Goal: Task Accomplishment & Management: Manage account settings

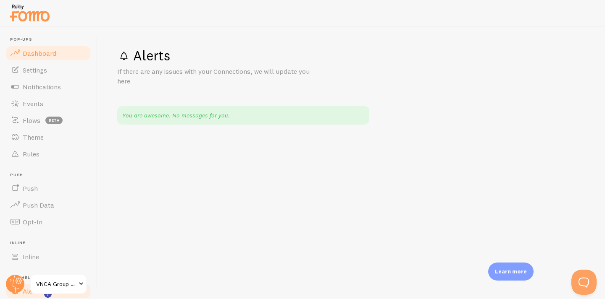
scroll to position [12, 0]
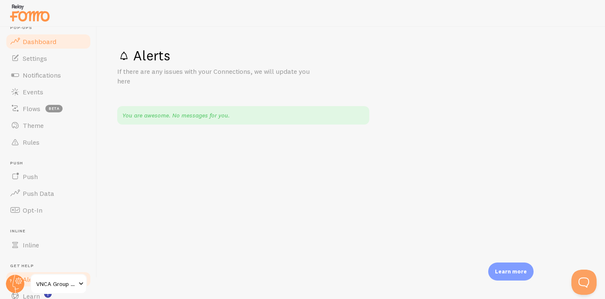
click at [44, 42] on span "Dashboard" at bounding box center [40, 41] width 34 height 8
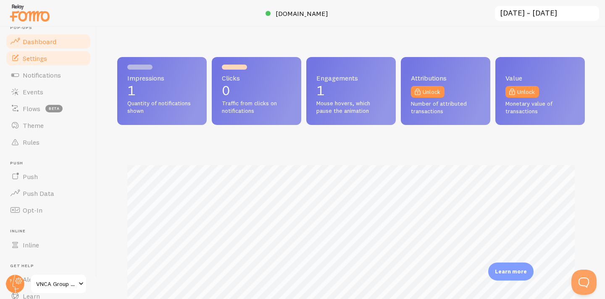
scroll to position [220, 467]
click at [45, 61] on span "Settings" at bounding box center [35, 58] width 24 height 8
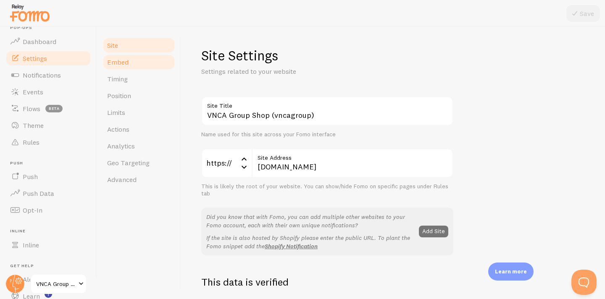
click at [125, 65] on span "Embed" at bounding box center [117, 62] width 21 height 8
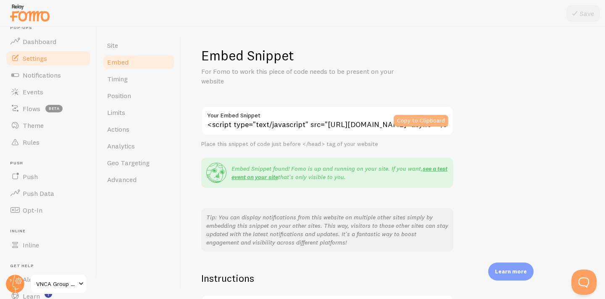
click at [411, 119] on button "Copy to Clipboard" at bounding box center [420, 121] width 55 height 12
click at [413, 119] on button "Copy to Clipboard" at bounding box center [420, 121] width 55 height 12
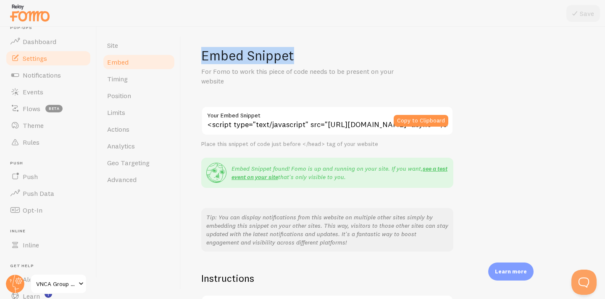
drag, startPoint x: 204, startPoint y: 55, endPoint x: 297, endPoint y: 52, distance: 93.3
click at [297, 52] on h1 "Embed Snippet" at bounding box center [392, 55] width 383 height 17
copy h1 "Embed Snippet"
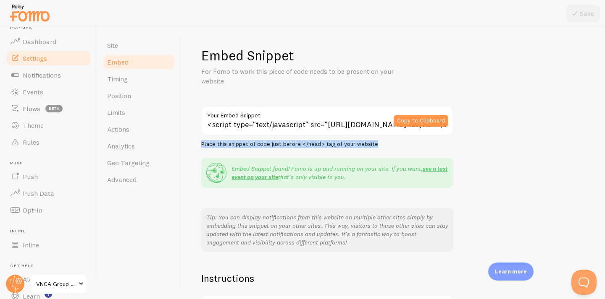
drag, startPoint x: 202, startPoint y: 142, endPoint x: 376, endPoint y: 142, distance: 173.8
click at [376, 142] on div "Place this snippet of code just before </head> tag of your website" at bounding box center [327, 145] width 252 height 8
copy div "Place this snippet of code just before </head> tag of your website"
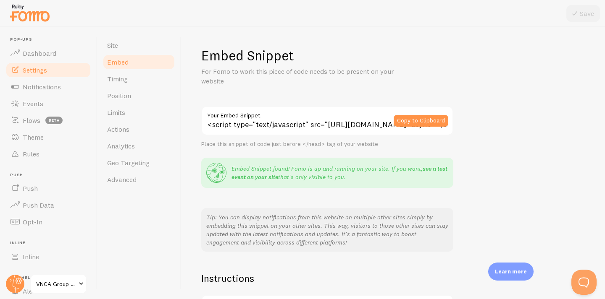
click at [432, 170] on link "see a test event on your site" at bounding box center [339, 173] width 216 height 16
click at [465, 223] on div "Embed Snippet For Fomo to work this piece of code needs to be present on your w…" at bounding box center [392, 208] width 383 height 322
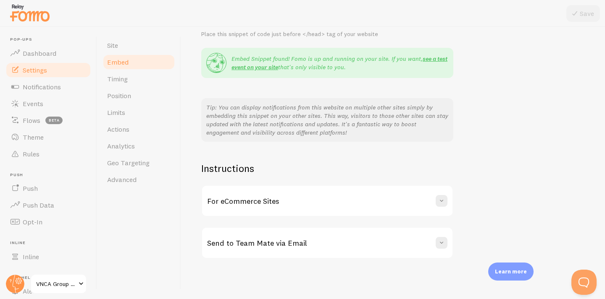
scroll to position [107, 0]
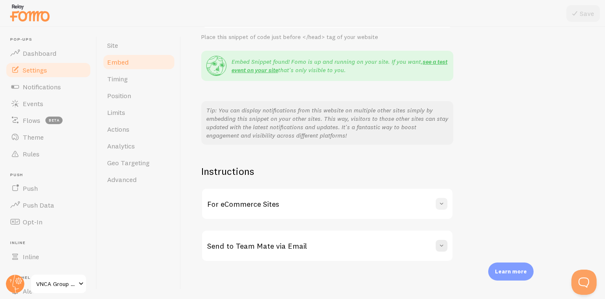
click at [440, 202] on span at bounding box center [441, 204] width 8 height 8
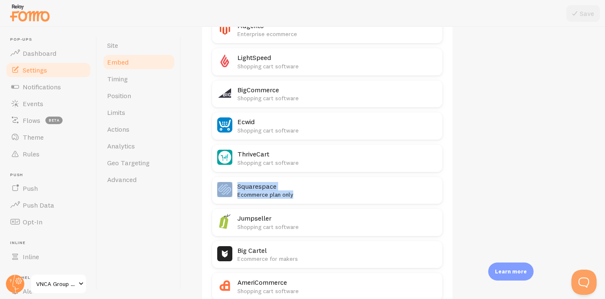
scroll to position [456, 0]
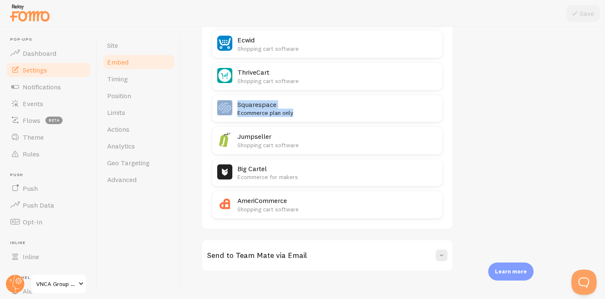
scroll to position [537, 0]
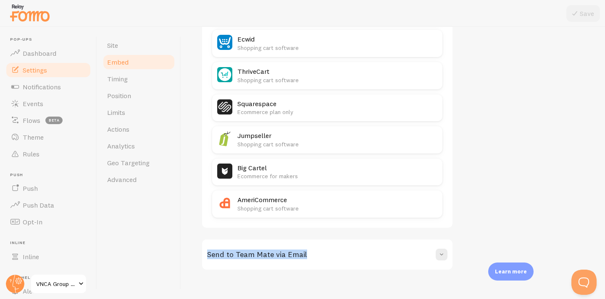
drag, startPoint x: 602, startPoint y: 234, endPoint x: 604, endPoint y: 210, distance: 24.0
click at [604, 210] on div "Embed Snippet For Fomo to work this piece of code needs to be present on your w…" at bounding box center [393, 163] width 424 height 272
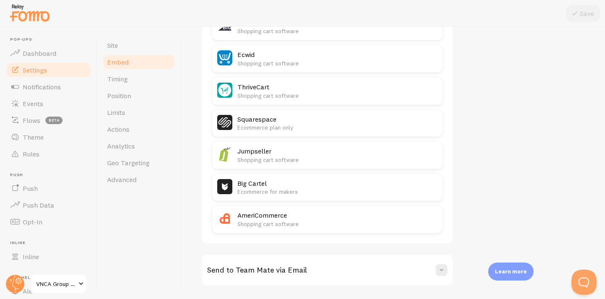
scroll to position [520, 0]
drag, startPoint x: 603, startPoint y: 206, endPoint x: 602, endPoint y: 197, distance: 9.3
click at [602, 197] on div "Embed Snippet For Fomo to work this piece of code needs to be present on your w…" at bounding box center [393, 163] width 424 height 272
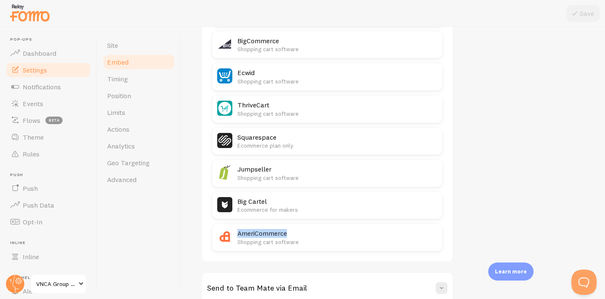
scroll to position [501, 0]
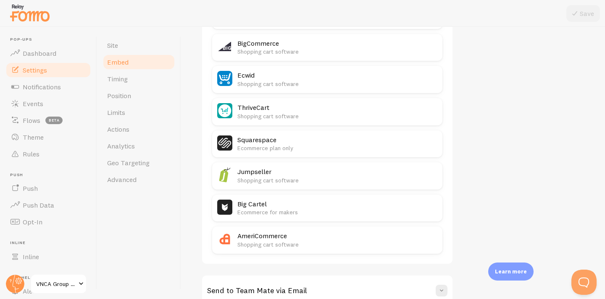
click at [602, 202] on div "Embed Snippet For Fomo to work this piece of code needs to be present on your w…" at bounding box center [393, 163] width 424 height 272
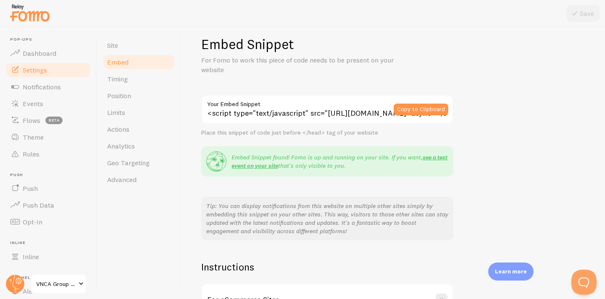
scroll to position [0, 0]
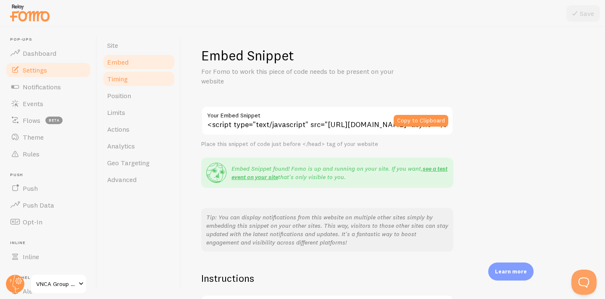
click at [124, 80] on span "Timing" at bounding box center [117, 79] width 21 height 8
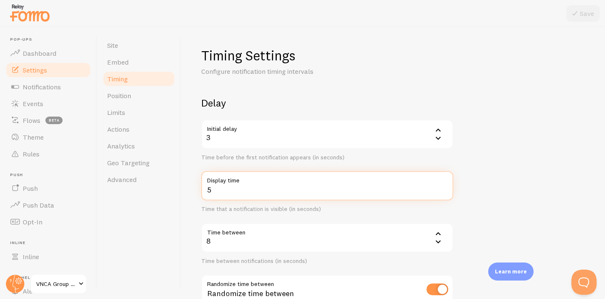
click at [443, 188] on input "5" at bounding box center [327, 185] width 252 height 29
type input "6"
click at [443, 188] on input "6" at bounding box center [327, 185] width 252 height 29
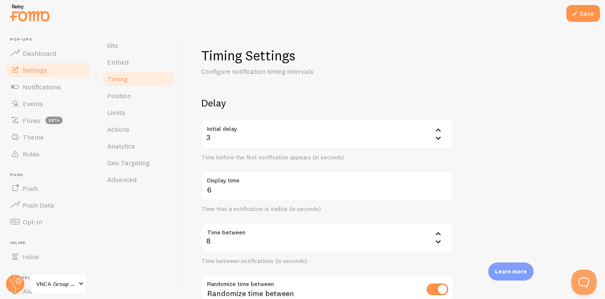
click at [485, 187] on form "Delay Initial delay 3 3 1 2 3 4 5 Time before the first notification appears (i…" at bounding box center [392, 277] width 383 height 360
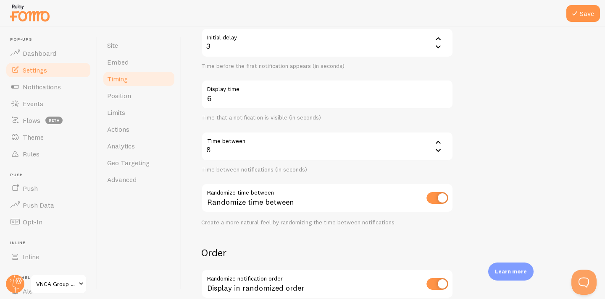
scroll to position [100, 0]
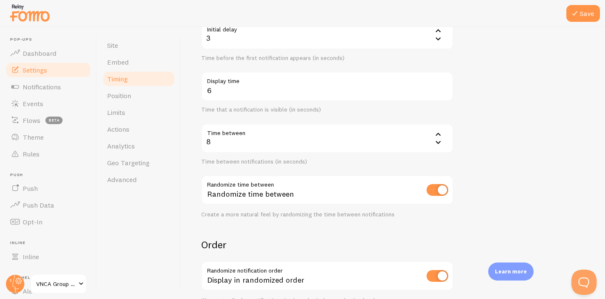
click at [434, 137] on icon at bounding box center [438, 134] width 10 height 10
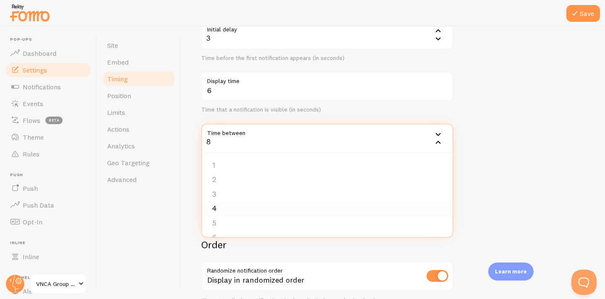
click at [263, 203] on li "4" at bounding box center [327, 209] width 250 height 15
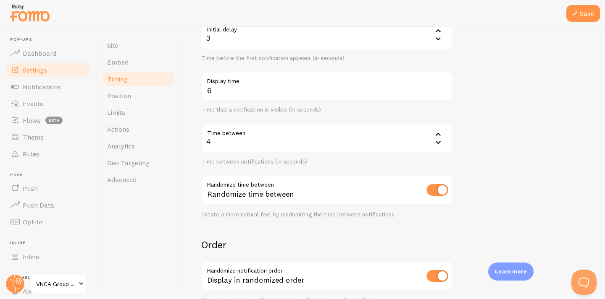
click at [489, 170] on form "Delay Initial delay 3 3 1 2 3 4 5 Time before the first notification appears (i…" at bounding box center [392, 177] width 383 height 360
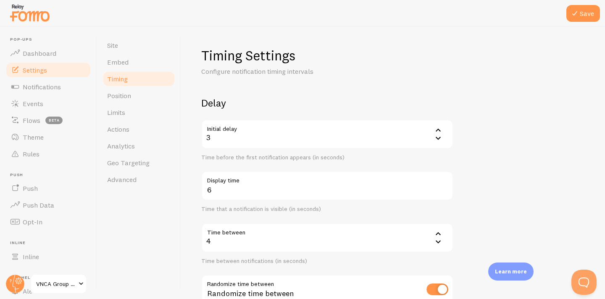
scroll to position [0, 0]
click at [578, 14] on icon at bounding box center [574, 13] width 10 height 10
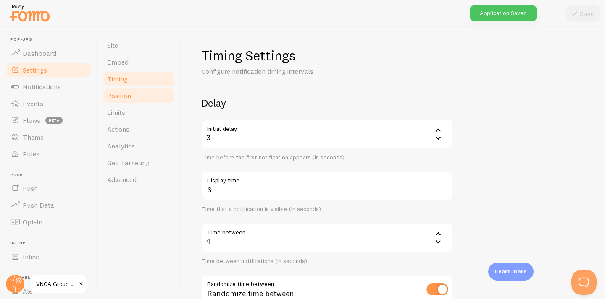
click at [122, 94] on span "Position" at bounding box center [119, 96] width 24 height 8
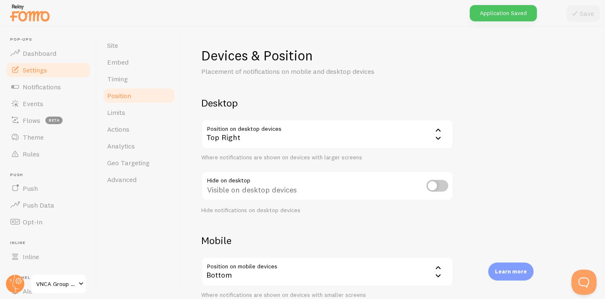
click at [435, 133] on icon at bounding box center [438, 130] width 10 height 10
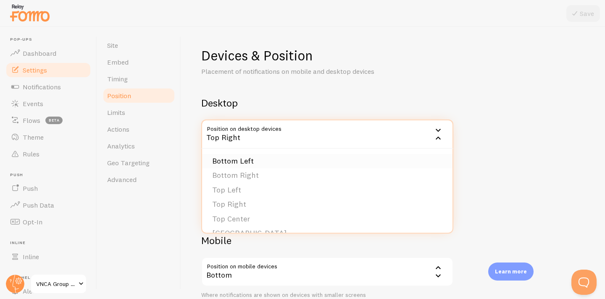
click at [240, 165] on li "Bottom Left" at bounding box center [327, 161] width 250 height 15
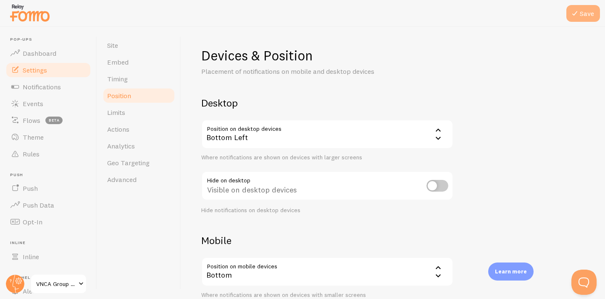
click at [578, 21] on button "Save" at bounding box center [583, 13] width 34 height 17
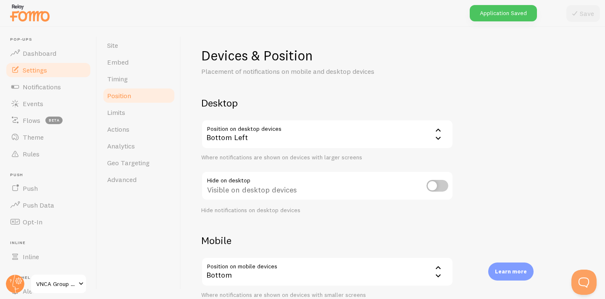
click at [569, 173] on div "Devices & Position Placement of notifications on mobile and desktop devices Des…" at bounding box center [392, 199] width 383 height 305
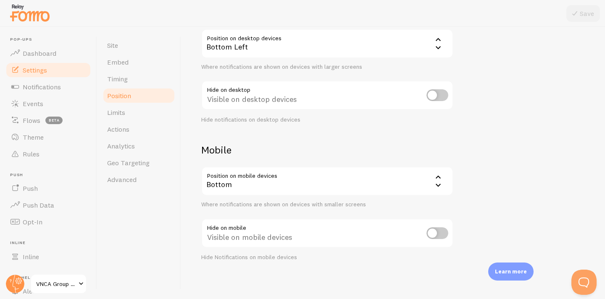
scroll to position [94, 0]
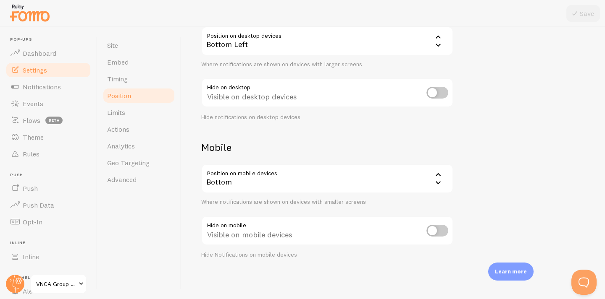
click at [438, 172] on icon at bounding box center [438, 175] width 10 height 10
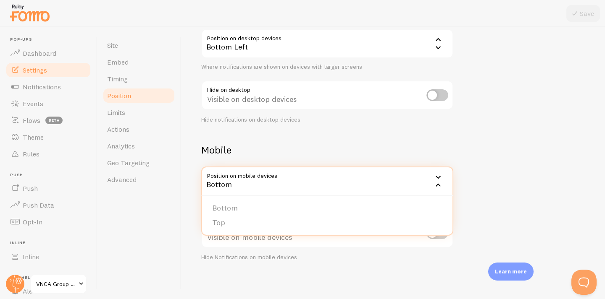
click at [438, 173] on icon at bounding box center [438, 178] width 10 height 10
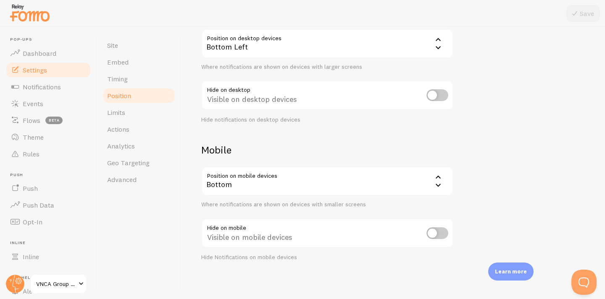
click at [438, 173] on icon at bounding box center [438, 178] width 10 height 10
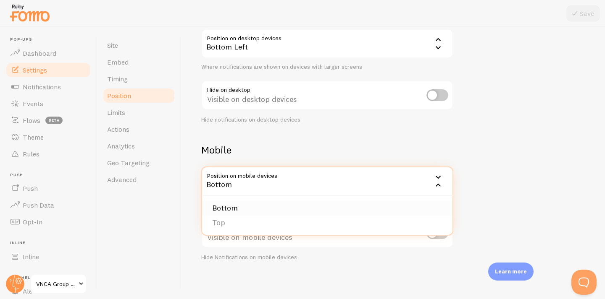
click at [322, 208] on li "Bottom" at bounding box center [327, 208] width 250 height 15
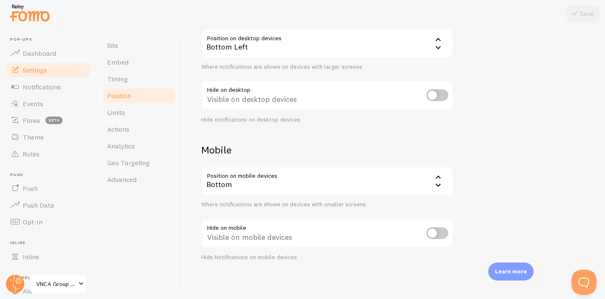
click at [485, 165] on div "Devices & Position Placement of notifications on mobile and desktop devices Des…" at bounding box center [392, 108] width 383 height 305
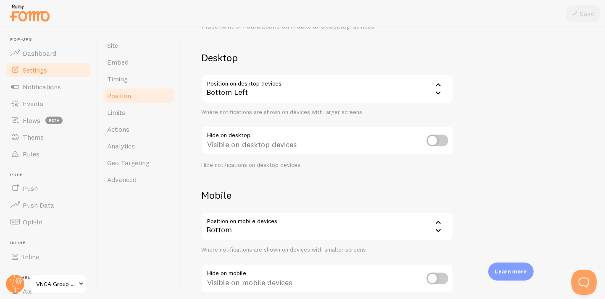
scroll to position [49, 0]
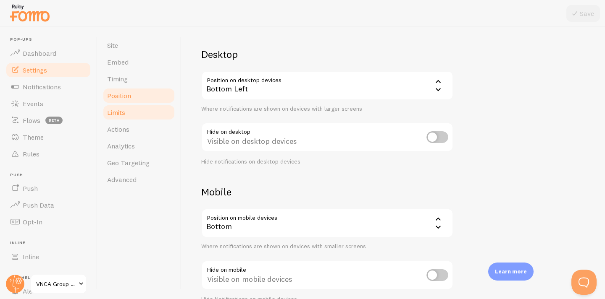
click at [118, 109] on span "Limits" at bounding box center [116, 112] width 18 height 8
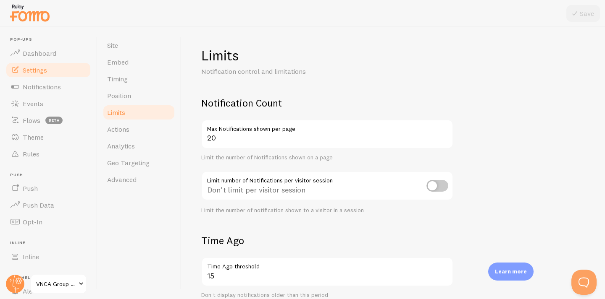
click at [275, 216] on form "Notification Count 20 Max Notifications shown per page Limit the number of Noti…" at bounding box center [392, 292] width 383 height 391
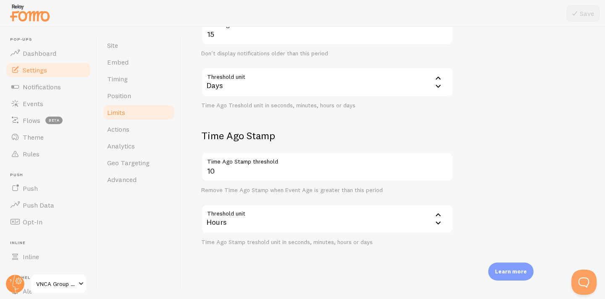
scroll to position [241, 0]
click at [123, 131] on span "Actions" at bounding box center [118, 129] width 22 height 8
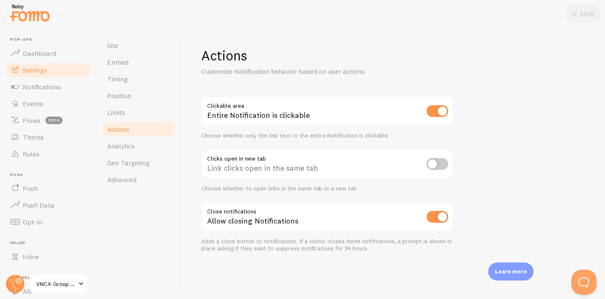
click at [434, 162] on input "checkbox" at bounding box center [437, 164] width 22 height 12
checkbox input "true"
click at [586, 9] on button "Save" at bounding box center [583, 13] width 34 height 17
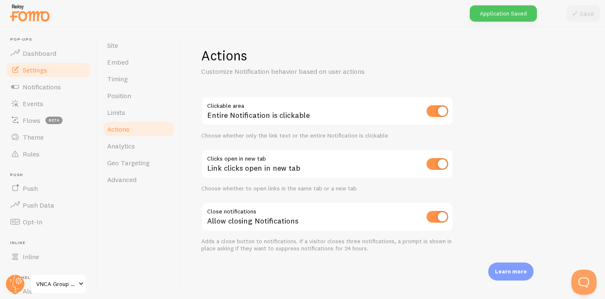
click at [538, 116] on div "Actions Customize Notification behavior based on user actions Clickable area En…" at bounding box center [393, 163] width 424 height 272
click at [117, 146] on span "Analytics" at bounding box center [121, 146] width 28 height 8
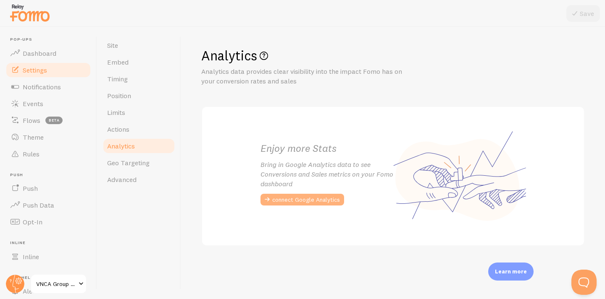
click at [305, 199] on button "connect Google Analytics" at bounding box center [302, 200] width 84 height 12
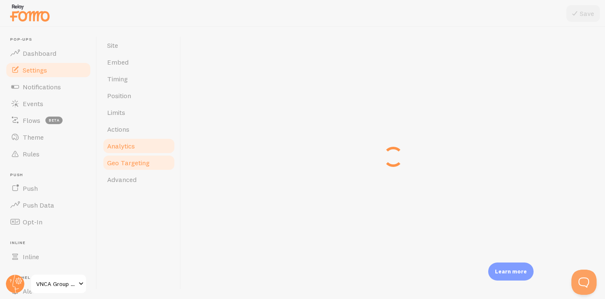
click at [128, 166] on span "Geo Targeting" at bounding box center [128, 163] width 42 height 8
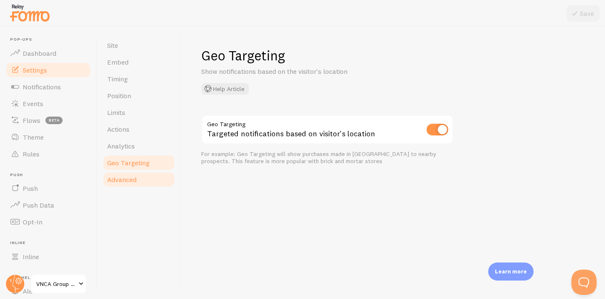
click at [120, 183] on span "Advanced" at bounding box center [121, 180] width 29 height 8
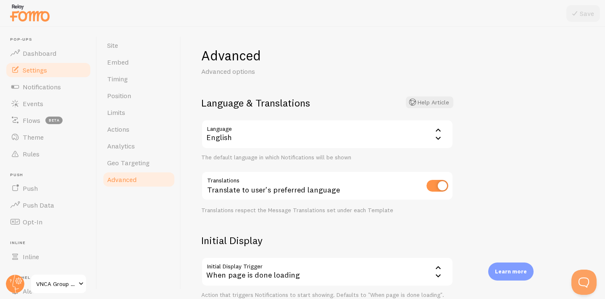
click at [438, 132] on icon at bounding box center [438, 130] width 10 height 10
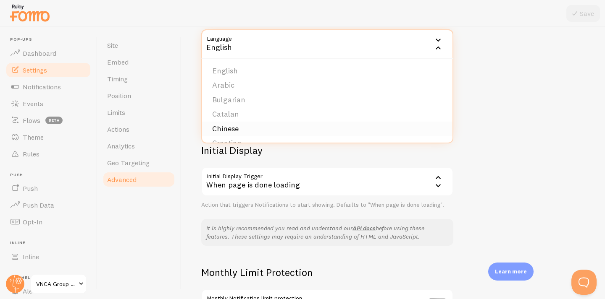
scroll to position [91, 0]
click at [229, 74] on li "English" at bounding box center [327, 70] width 250 height 15
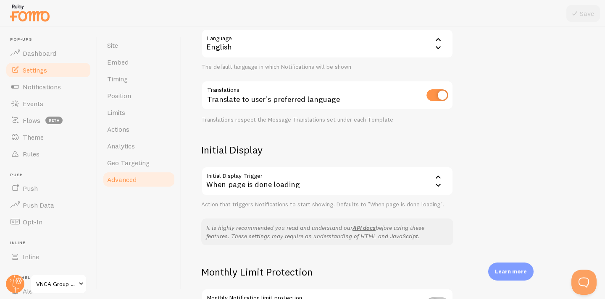
click at [463, 186] on div "Advanced Advanced options Language & Translations Help Article Language en Engl…" at bounding box center [393, 163] width 424 height 272
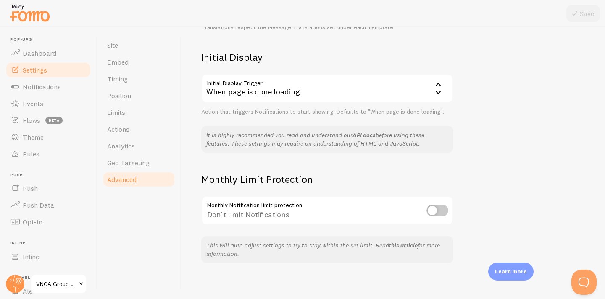
scroll to position [187, 0]
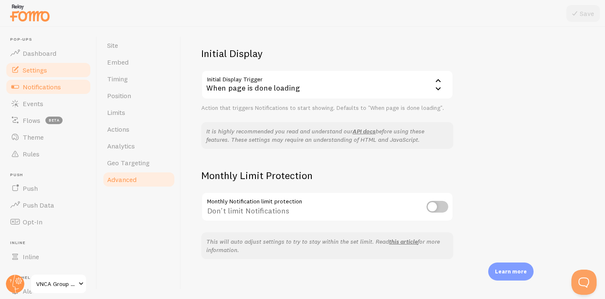
click at [49, 87] on span "Notifications" at bounding box center [42, 87] width 38 height 8
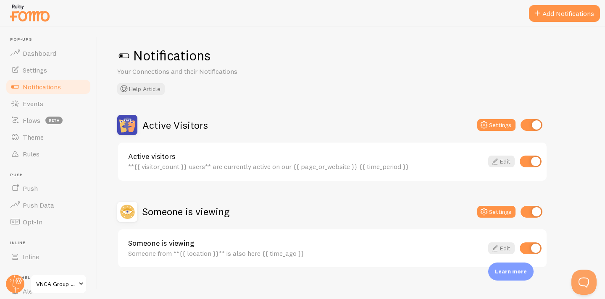
click at [272, 93] on div "Notifications Your Connections and their Notifications Help Article" at bounding box center [350, 71] width 467 height 48
click at [505, 158] on link "Edit" at bounding box center [501, 162] width 26 height 12
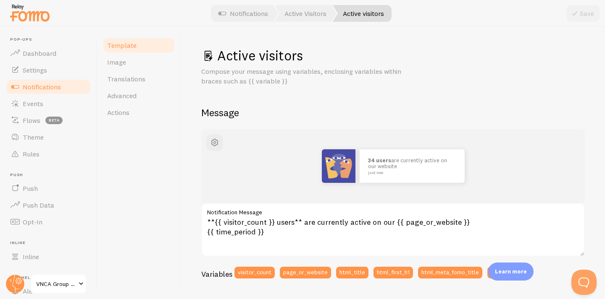
click at [505, 158] on div "34 users are currently active on our website just now" at bounding box center [392, 166] width 343 height 34
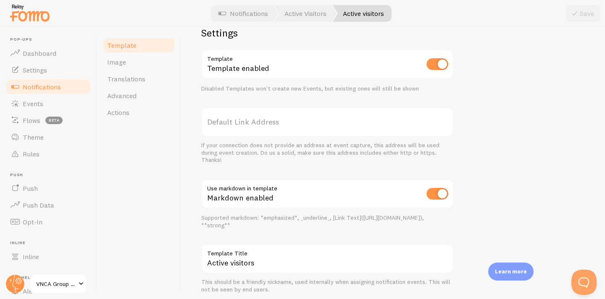
scroll to position [281, 0]
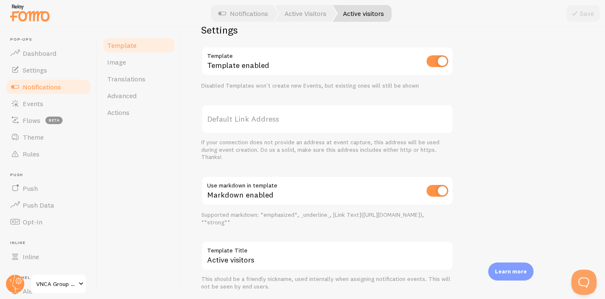
click at [314, 123] on label "Default Link Address" at bounding box center [327, 119] width 252 height 29
click at [314, 123] on input "Default Link Address" at bounding box center [327, 119] width 252 height 29
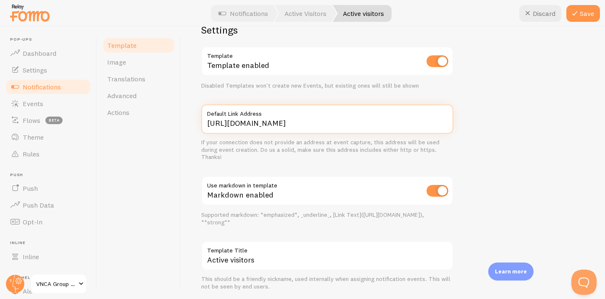
type input "[URL][DOMAIN_NAME]"
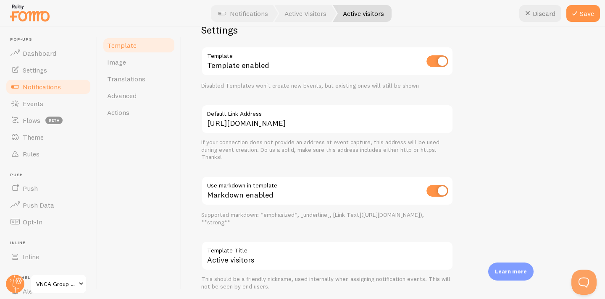
click at [418, 146] on div "If your connection does not provide an address at event capture, this address w…" at bounding box center [327, 150] width 252 height 22
click at [584, 13] on button "Save" at bounding box center [583, 13] width 34 height 17
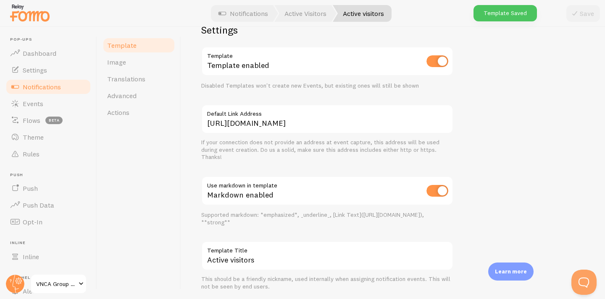
click at [537, 120] on div "34 users are currently active on our website just now **{{ visitor_count }} use…" at bounding box center [392, 69] width 383 height 443
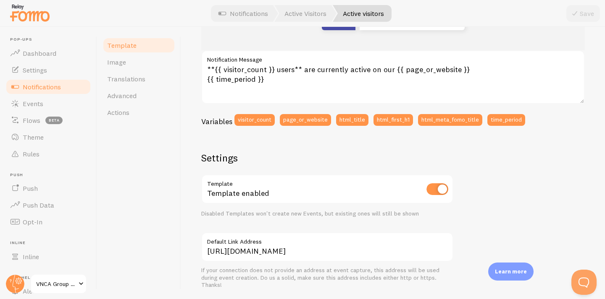
scroll to position [152, 0]
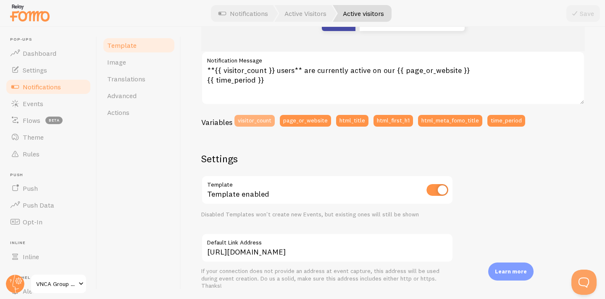
click at [264, 116] on button "visitor_count" at bounding box center [254, 121] width 40 height 12
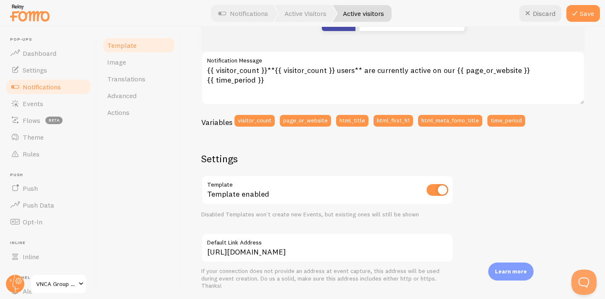
click at [337, 158] on h2 "Settings" at bounding box center [327, 158] width 252 height 13
click at [312, 122] on button "page_or_website" at bounding box center [305, 121] width 51 height 12
click at [349, 122] on button "html_title" at bounding box center [352, 121] width 32 height 12
click at [391, 118] on button "html_first_h1" at bounding box center [392, 121] width 39 height 12
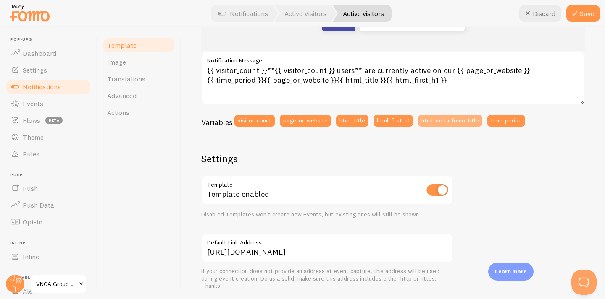
click at [432, 118] on button "html_meta_fomo_title" at bounding box center [450, 121] width 64 height 12
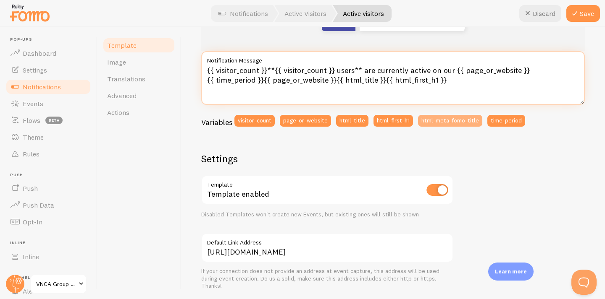
type textarea "{{ visitor_count }}**{{ visitor_count }} users** are currently active on our {{…"
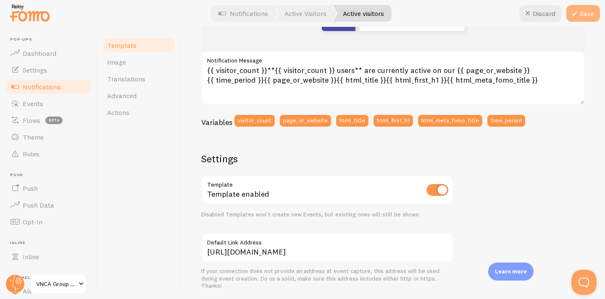
click at [578, 13] on icon at bounding box center [574, 13] width 10 height 10
click at [284, 157] on h2 "Settings" at bounding box center [327, 158] width 252 height 13
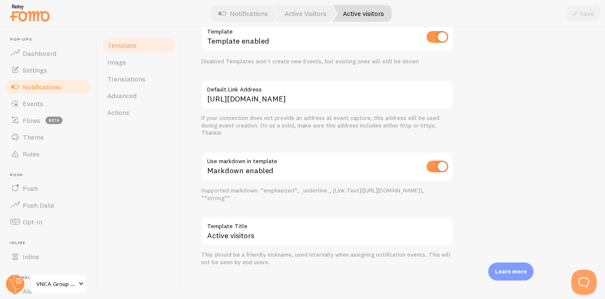
scroll to position [304, 0]
click at [79, 281] on span at bounding box center [81, 284] width 10 height 10
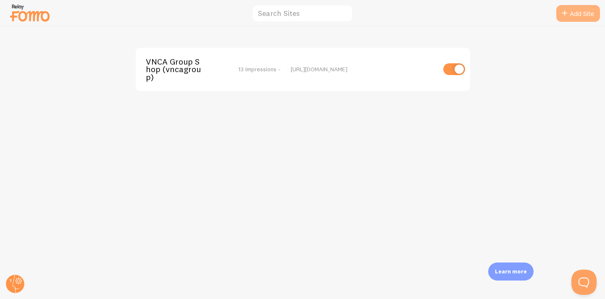
click at [569, 16] on link "Add Site" at bounding box center [578, 13] width 44 height 17
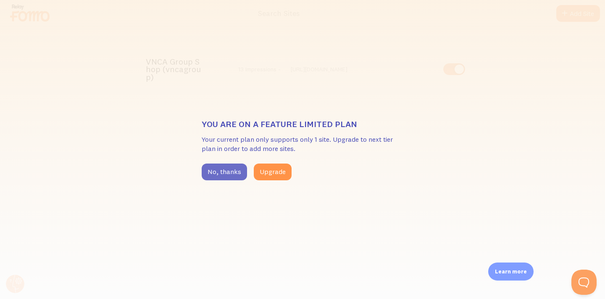
click at [225, 171] on button "No, thanks" at bounding box center [224, 172] width 45 height 17
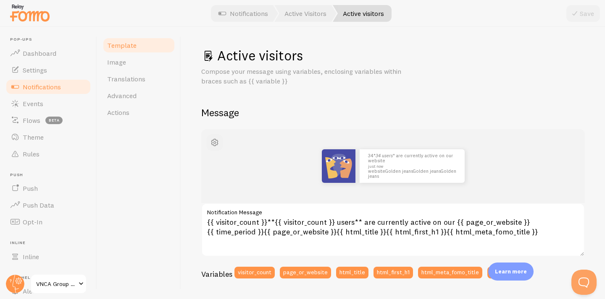
click at [213, 139] on span "button" at bounding box center [215, 143] width 10 height 10
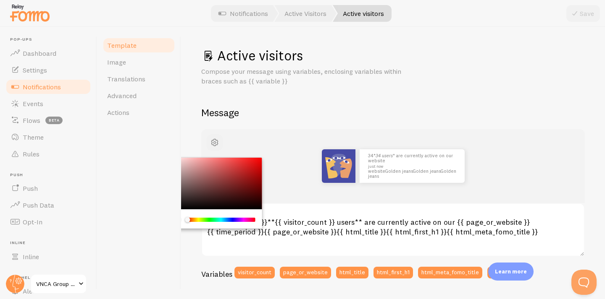
click at [213, 139] on span "button" at bounding box center [215, 143] width 10 height 10
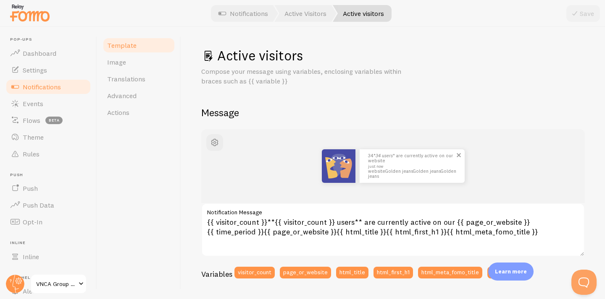
click at [423, 158] on p "34* 34 users * are currently active on our website just now websiteGolden jeans…" at bounding box center [412, 166] width 88 height 26
click at [385, 160] on p "34* 34 users * are currently active on our website just now websiteGolden jeans…" at bounding box center [412, 166] width 88 height 26
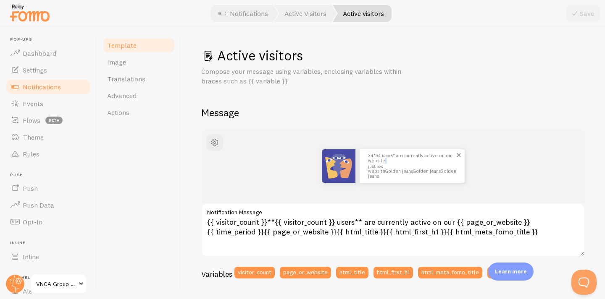
click at [385, 160] on p "34* 34 users * are currently active on our website just now websiteGolden jeans…" at bounding box center [412, 166] width 88 height 26
click at [117, 64] on span "Image" at bounding box center [116, 62] width 19 height 8
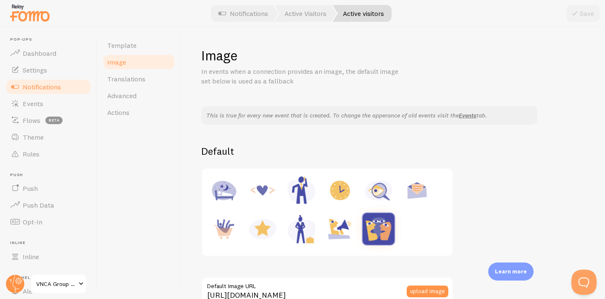
click at [512, 195] on div "This is true for every new event that is created. To change the apperance of ol…" at bounding box center [392, 262] width 383 height 313
click at [339, 223] on img at bounding box center [340, 229] width 32 height 32
type input "[URL][DOMAIN_NAME]"
click at [587, 13] on button "Save" at bounding box center [583, 13] width 34 height 17
click at [563, 139] on div "This is true for every new event that is created. To change the apperance of ol…" at bounding box center [392, 262] width 383 height 313
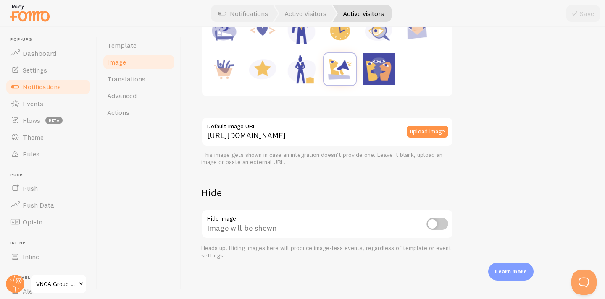
scroll to position [157, 0]
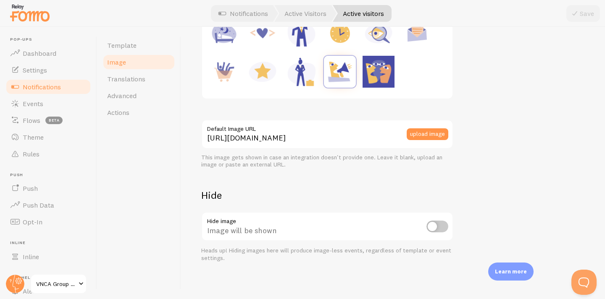
click at [438, 224] on input "checkbox" at bounding box center [437, 227] width 22 height 12
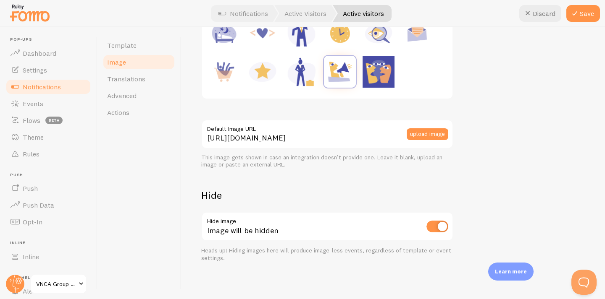
click at [438, 224] on input "checkbox" at bounding box center [437, 227] width 22 height 12
checkbox input "false"
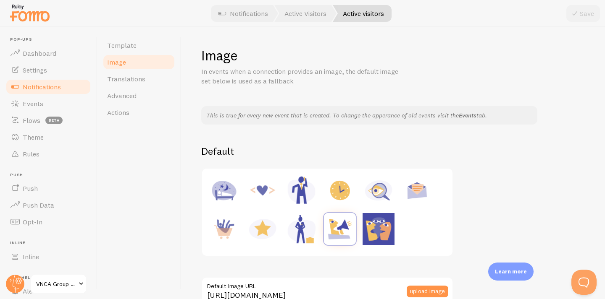
scroll to position [0, 0]
click at [267, 188] on img at bounding box center [262, 191] width 32 height 32
click at [585, 13] on button "Save" at bounding box center [583, 13] width 34 height 17
click at [333, 222] on img at bounding box center [340, 229] width 32 height 32
type input "[URL][DOMAIN_NAME]"
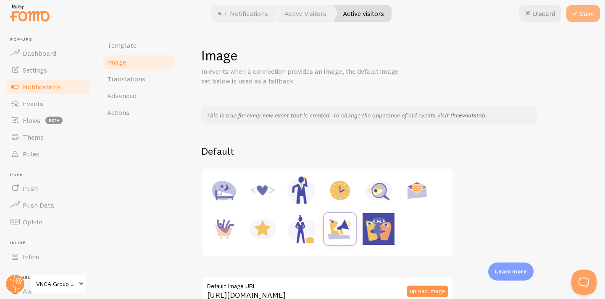
click at [579, 16] on icon at bounding box center [574, 13] width 10 height 10
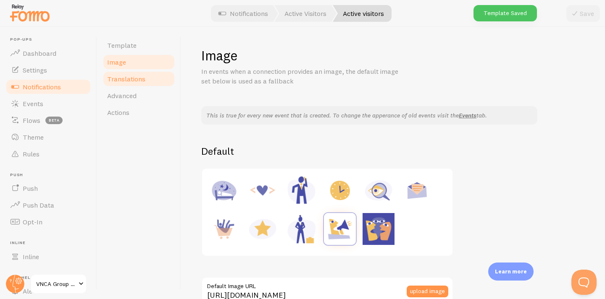
click at [134, 79] on span "Translations" at bounding box center [126, 79] width 38 height 8
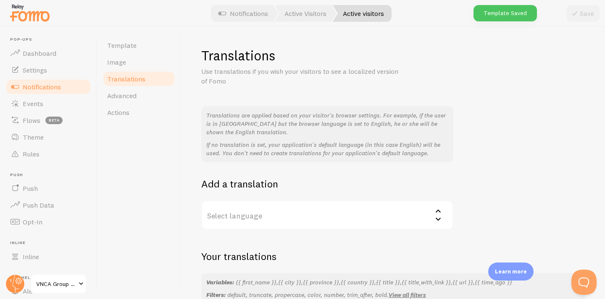
click at [474, 164] on div "Translations are applied based on your visitor's browser settings. For example,…" at bounding box center [392, 168] width 383 height 124
click at [482, 178] on div "Translations are applied based on your visitor's browser settings. For example,…" at bounding box center [392, 168] width 383 height 124
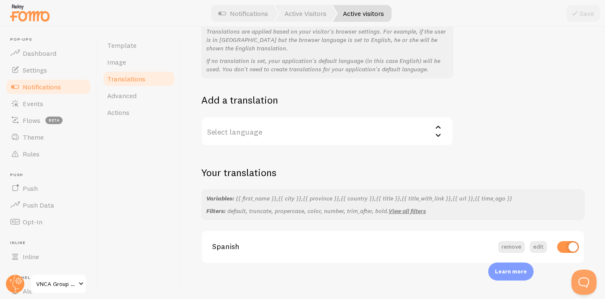
scroll to position [84, 0]
click at [437, 130] on icon at bounding box center [438, 135] width 10 height 10
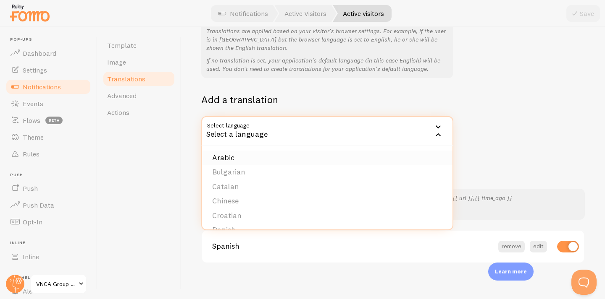
click at [272, 151] on li "Arabic" at bounding box center [327, 158] width 250 height 15
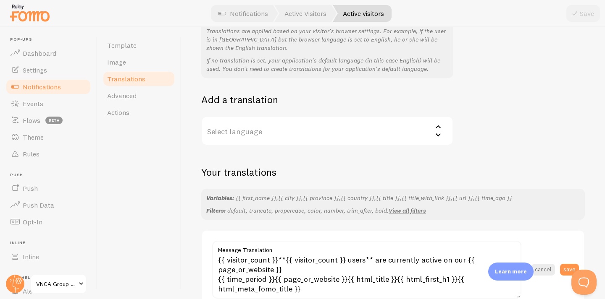
click at [271, 127] on label "Select language" at bounding box center [327, 130] width 252 height 29
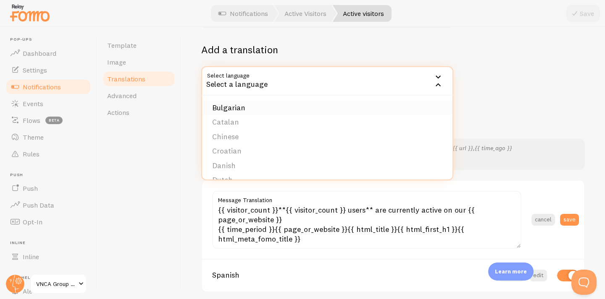
scroll to position [137, 0]
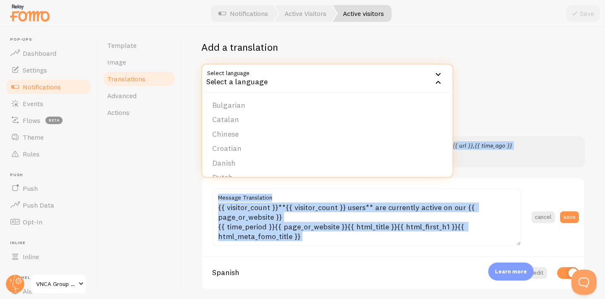
drag, startPoint x: 451, startPoint y: 173, endPoint x: 453, endPoint y: 191, distance: 17.8
click at [453, 191] on div "Translations Use translations if you wish your visitors to see a localized vers…" at bounding box center [392, 100] width 383 height 380
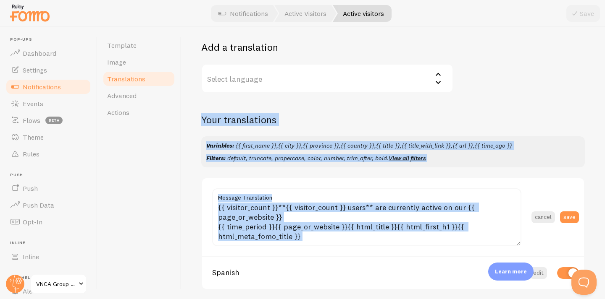
click at [458, 178] on section "{{ visitor_count }}**{{ visitor_count }} users** are currently active on our {{…" at bounding box center [393, 217] width 382 height 78
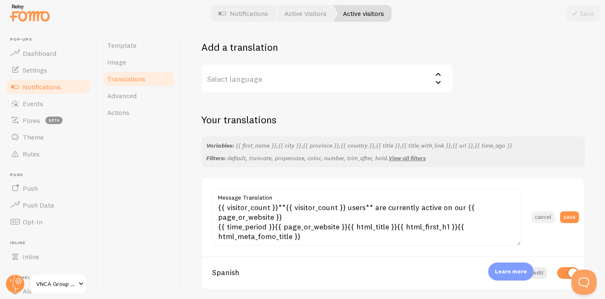
click at [542, 212] on button "cancel" at bounding box center [543, 218] width 24 height 12
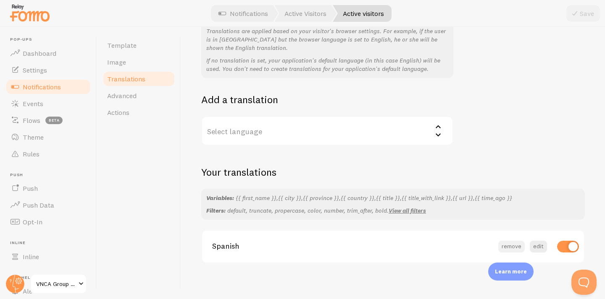
click at [513, 242] on button "remove" at bounding box center [511, 247] width 26 height 12
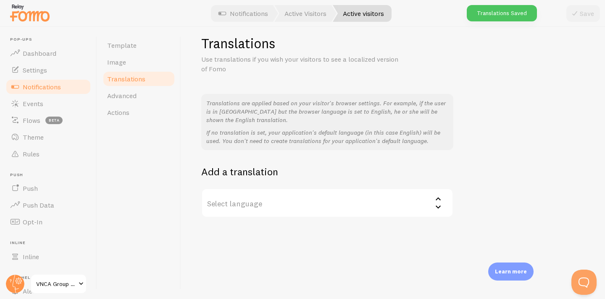
click at [438, 199] on icon at bounding box center [438, 199] width 10 height 10
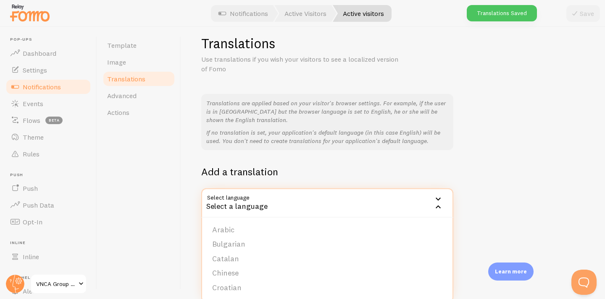
click at [456, 168] on div "Translations are applied based on your visitor's browser settings. For example,…" at bounding box center [392, 156] width 383 height 124
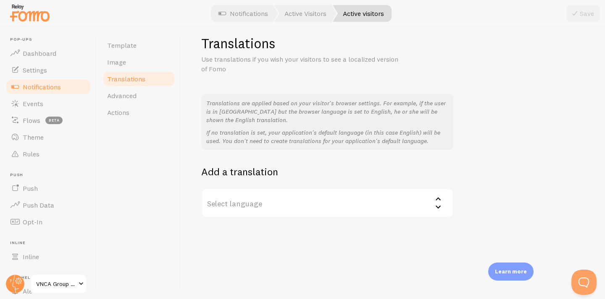
click at [396, 200] on label "Select language" at bounding box center [327, 203] width 252 height 29
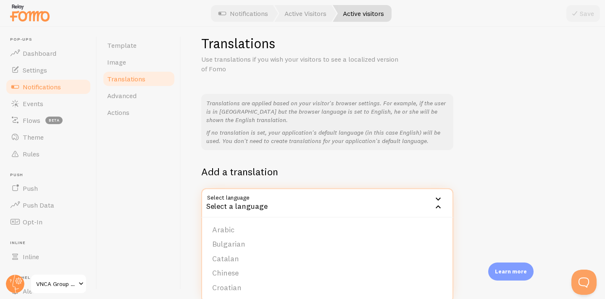
click at [581, 161] on div "Translations are applied based on your visitor's browser settings. For example,…" at bounding box center [392, 156] width 383 height 124
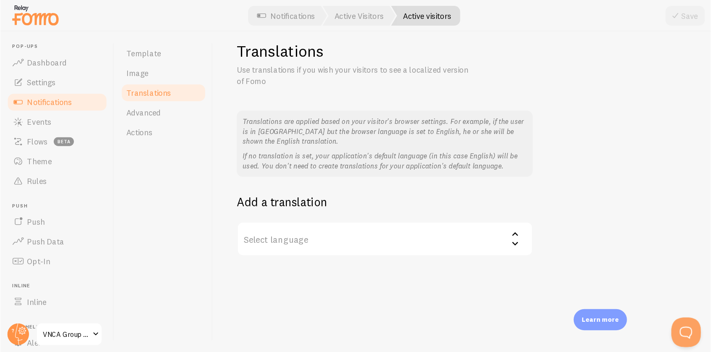
scroll to position [0, 0]
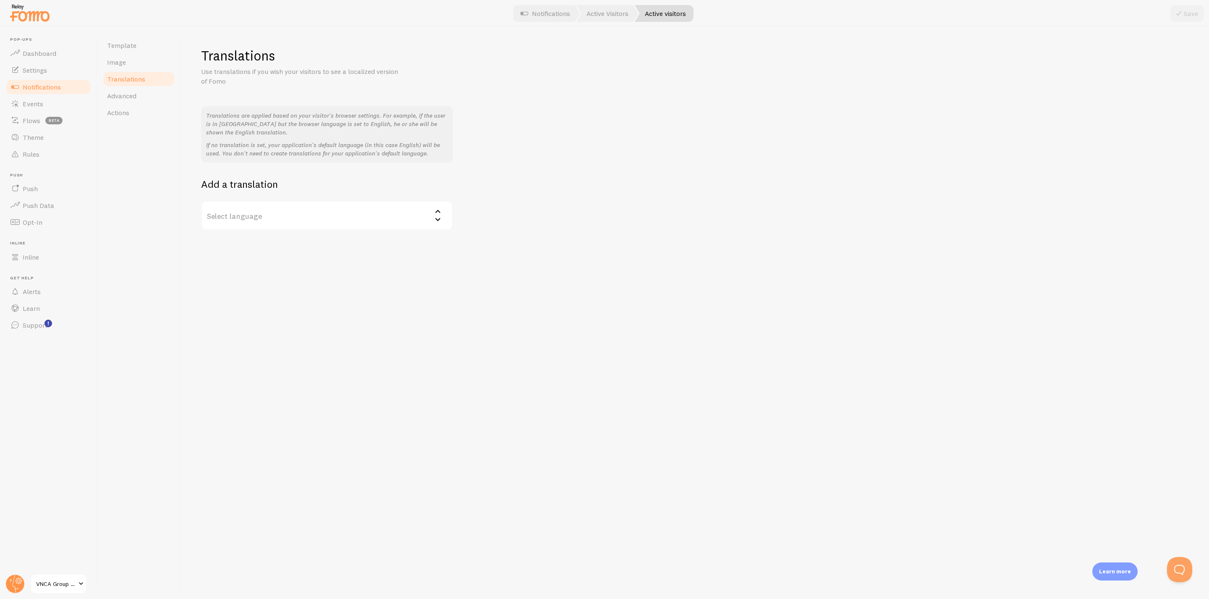
click at [434, 224] on icon at bounding box center [438, 219] width 10 height 10
drag, startPoint x: 451, startPoint y: 333, endPoint x: 456, endPoint y: 339, distance: 8.4
click at [456, 299] on div "Translations Use translations if you wish your visitors to see a localized vers…" at bounding box center [695, 313] width 1028 height 572
click at [438, 224] on icon at bounding box center [438, 219] width 10 height 10
drag, startPoint x: 414, startPoint y: 333, endPoint x: 424, endPoint y: 380, distance: 48.1
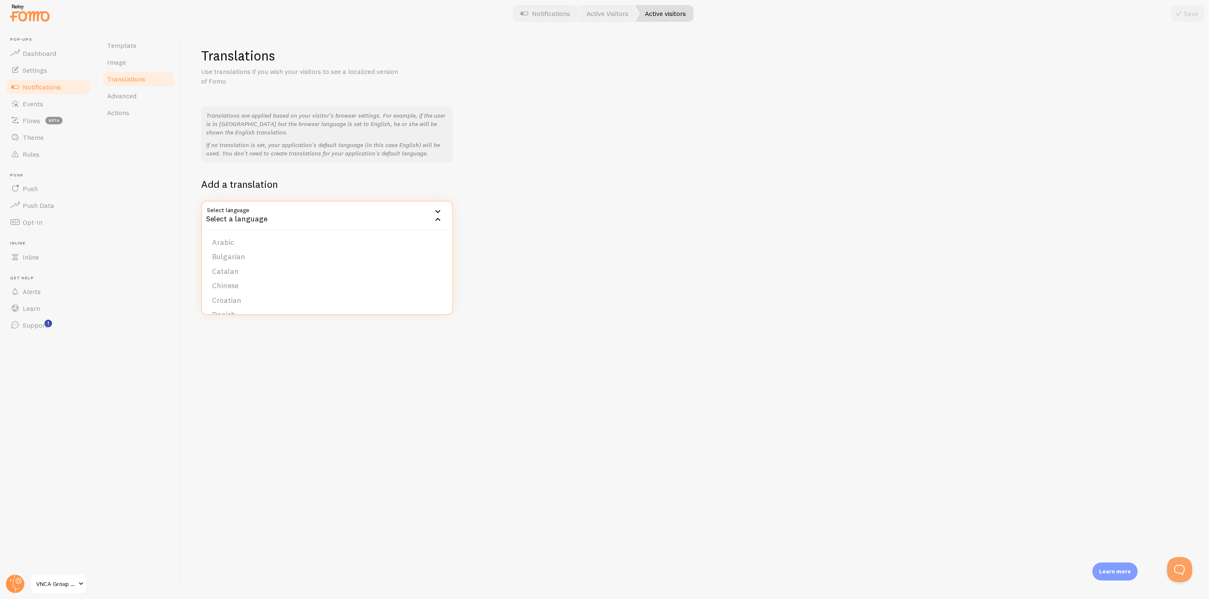
click at [424, 299] on div "Translations Use translations if you wish your visitors to see a localized vers…" at bounding box center [695, 313] width 1028 height 572
click at [436, 224] on icon at bounding box center [438, 219] width 10 height 10
drag, startPoint x: 451, startPoint y: 333, endPoint x: 461, endPoint y: 381, distance: 49.7
click at [461, 299] on div "Translations Use translations if you wish your visitors to see a localized vers…" at bounding box center [695, 313] width 1028 height 572
click at [429, 230] on label "Select language" at bounding box center [327, 215] width 252 height 29
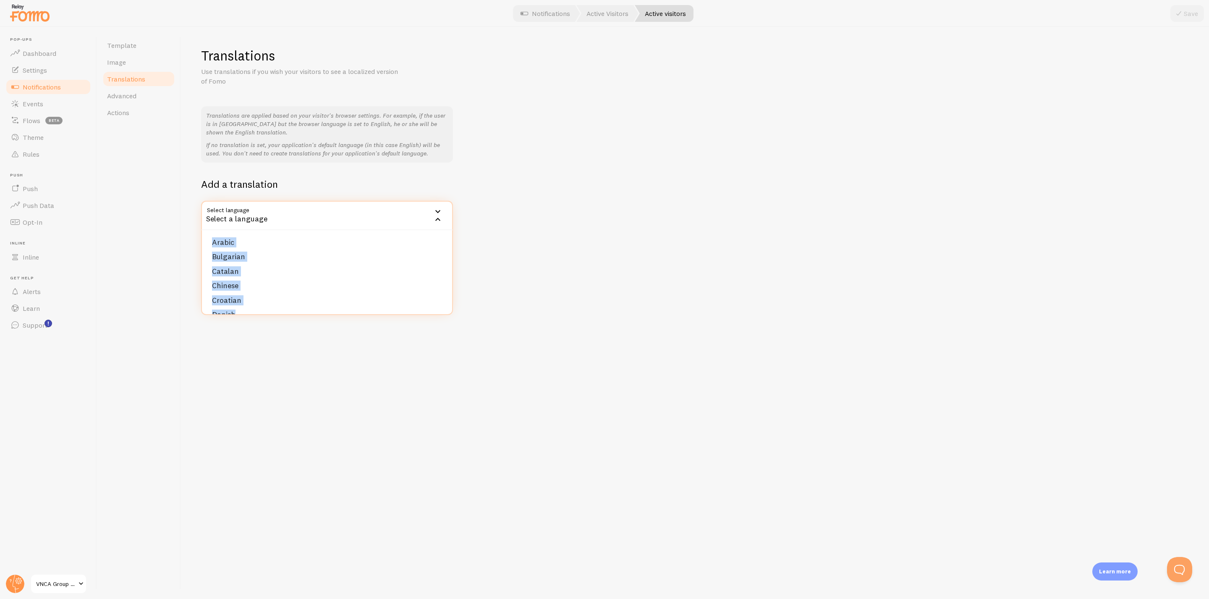
drag, startPoint x: 305, startPoint y: 333, endPoint x: 309, endPoint y: 389, distance: 56.4
click at [309, 299] on div "Translations Use translations if you wish your visitors to see a localized vers…" at bounding box center [695, 313] width 1028 height 572
click at [322, 230] on label "Select language" at bounding box center [327, 215] width 252 height 29
click at [285, 264] on li "Bulgarian" at bounding box center [327, 256] width 250 height 15
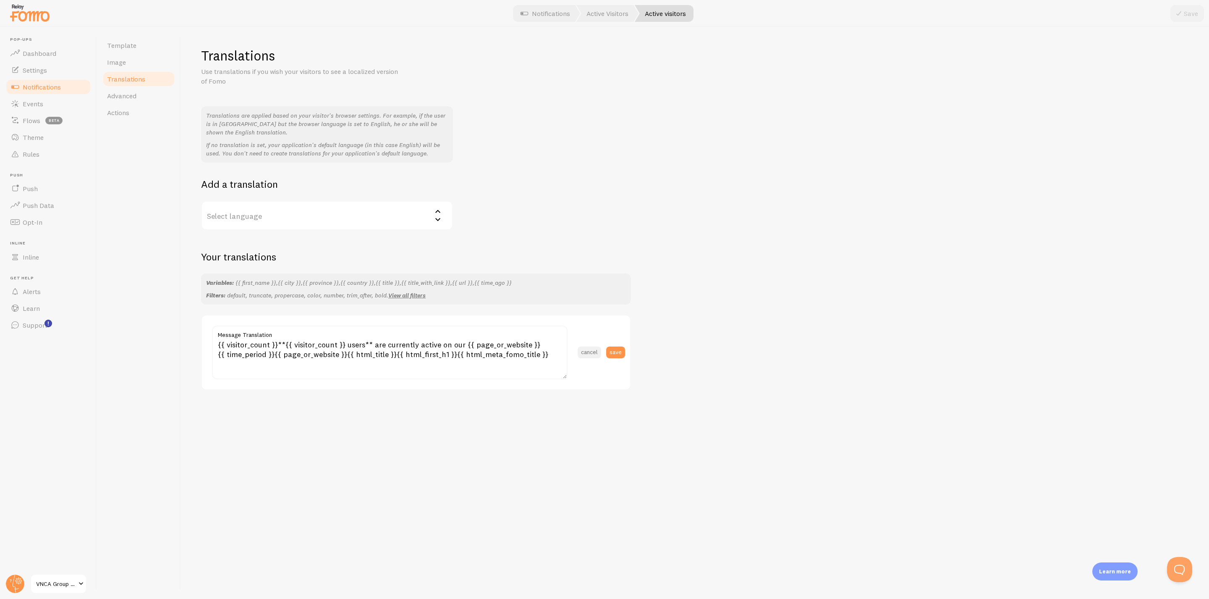
click at [586, 299] on button "cancel" at bounding box center [590, 352] width 24 height 12
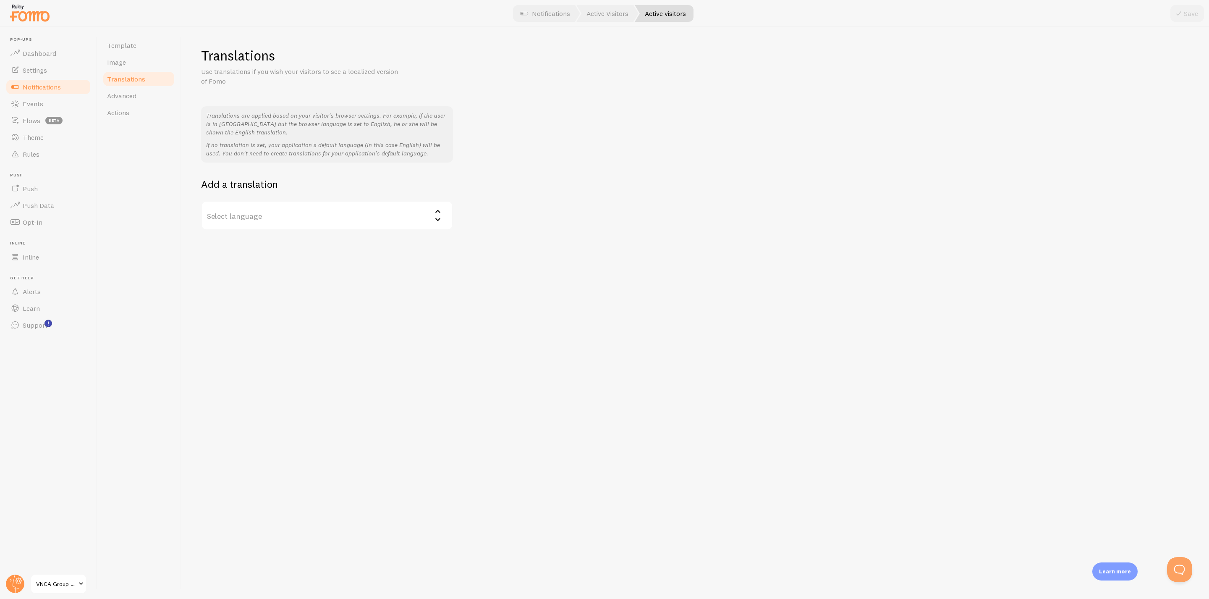
click at [417, 230] on label "Select language" at bounding box center [327, 215] width 252 height 29
click at [493, 251] on div "Translations Use translations if you wish your visitors to see a localized vers…" at bounding box center [695, 313] width 1028 height 572
click at [132, 96] on span "Advanced" at bounding box center [121, 96] width 29 height 8
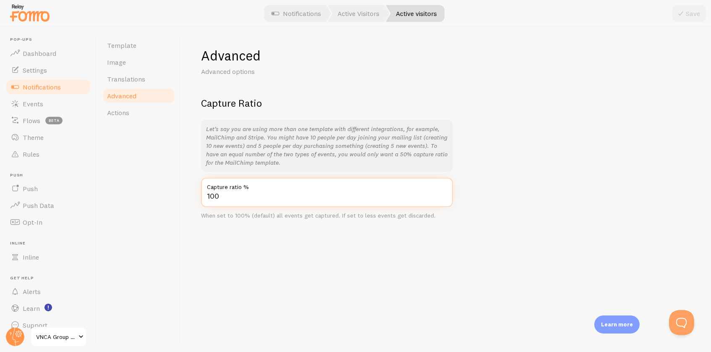
click at [438, 194] on input "100" at bounding box center [327, 192] width 252 height 29
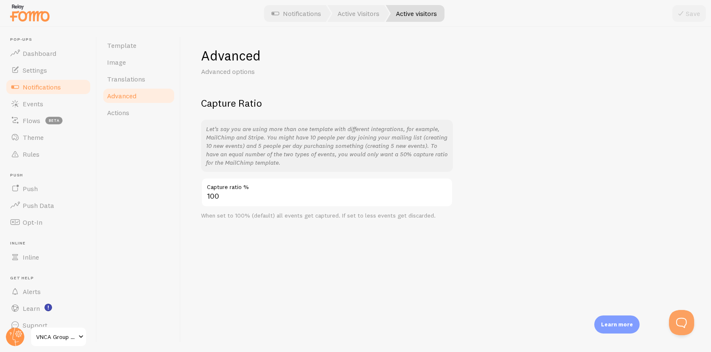
click at [149, 191] on div "Template Image Translations Advanced Actions" at bounding box center [139, 189] width 84 height 325
click at [120, 111] on span "Actions" at bounding box center [118, 112] width 22 height 8
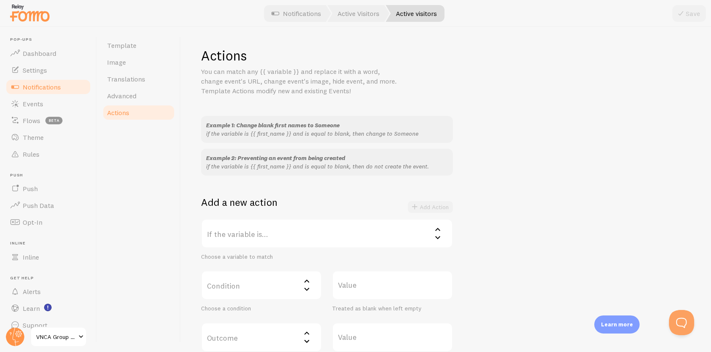
click at [197, 223] on div "Actions You can match any {{ variable }} and replace it with a word, change eve…" at bounding box center [446, 189] width 530 height 325
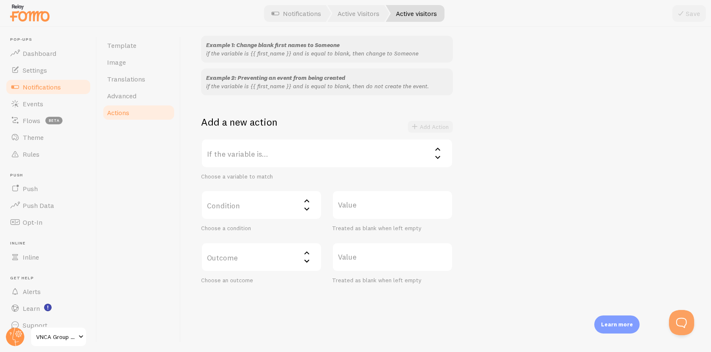
scroll to position [79, 0]
click at [419, 145] on label "If the variable is..." at bounding box center [327, 153] width 252 height 29
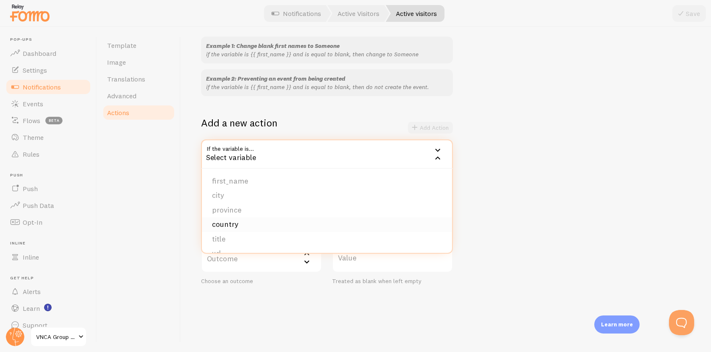
click at [234, 219] on li "country" at bounding box center [327, 224] width 250 height 15
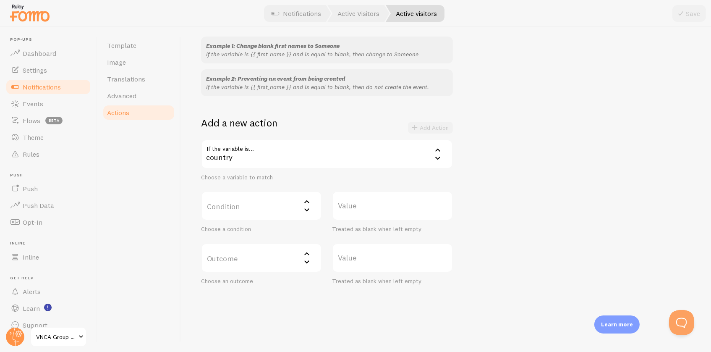
click at [244, 201] on label "Condition" at bounding box center [261, 205] width 121 height 29
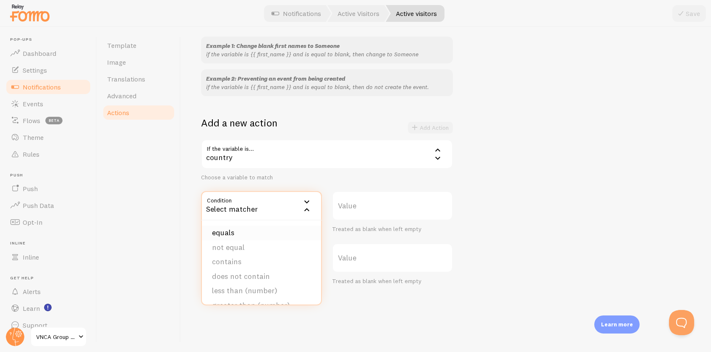
click at [228, 226] on li "equals" at bounding box center [261, 232] width 119 height 15
click at [370, 201] on label "Value" at bounding box center [392, 205] width 121 height 29
click at [370, 201] on input "Value" at bounding box center [392, 205] width 121 height 29
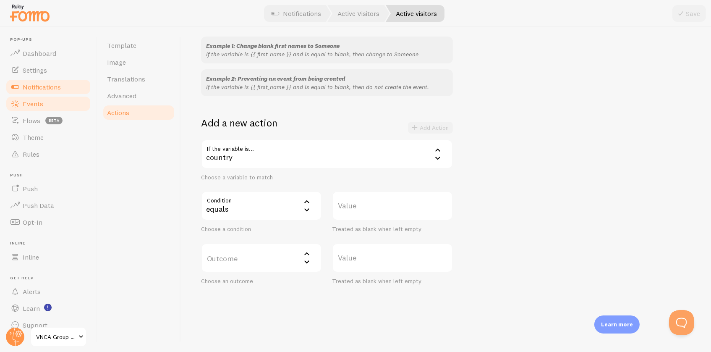
click at [29, 102] on span "Events" at bounding box center [33, 104] width 21 height 8
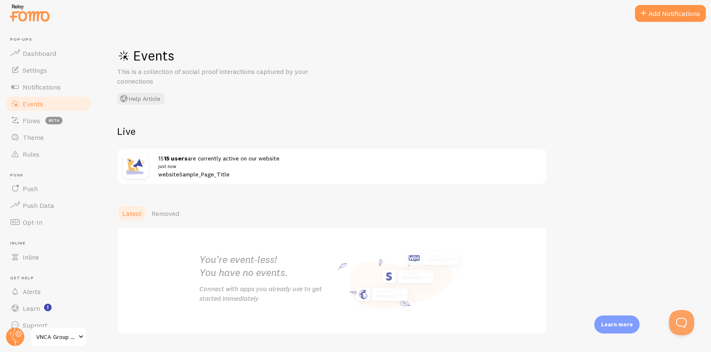
click at [349, 194] on div "Events This is a collection of social proof interactions captured by your conne…" at bounding box center [404, 189] width 614 height 325
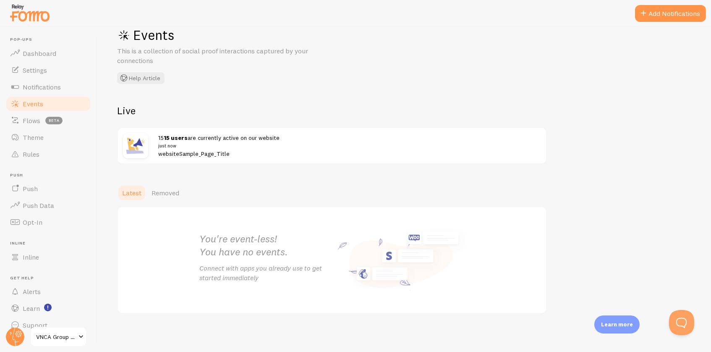
scroll to position [21, 0]
click at [194, 151] on span "15 15 users are currently active on our website just now websiteSample_Page_Tit…" at bounding box center [344, 146] width 373 height 24
click at [184, 153] on span "15 15 users are currently active on our website just now websiteSample_Page_Tit…" at bounding box center [344, 146] width 373 height 24
click at [196, 152] on span "15 15 users are currently active on our website just now websiteSample_Page_Tit…" at bounding box center [344, 146] width 373 height 24
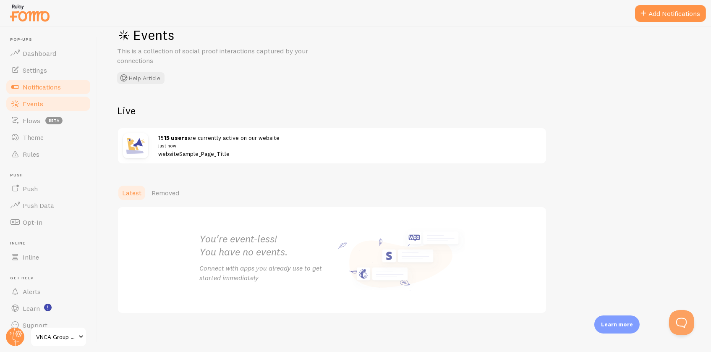
click at [42, 84] on span "Notifications" at bounding box center [42, 87] width 38 height 8
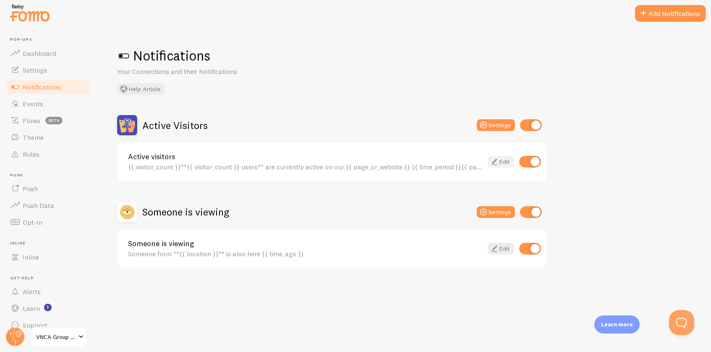
click at [494, 159] on icon at bounding box center [495, 162] width 10 height 10
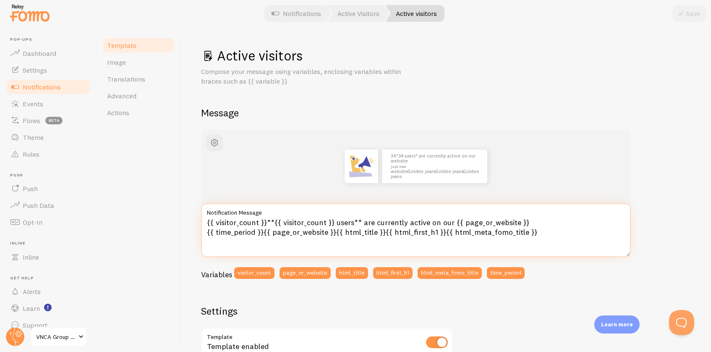
drag, startPoint x: 536, startPoint y: 228, endPoint x: 194, endPoint y: 230, distance: 342.2
click at [194, 230] on div "Active visitors Compose your message using variables, enclosing variables withi…" at bounding box center [446, 189] width 530 height 325
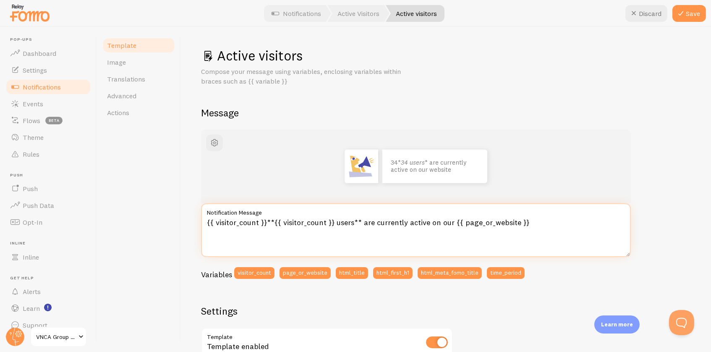
click at [538, 218] on textarea "{{ visitor_count }}**{{ visitor_count }} users** are currently active on our {{…" at bounding box center [416, 230] width 430 height 54
click at [514, 223] on textarea "{{ visitor_count }}**{{ visitor_count }} users** are currently active on our {{…" at bounding box center [416, 230] width 430 height 54
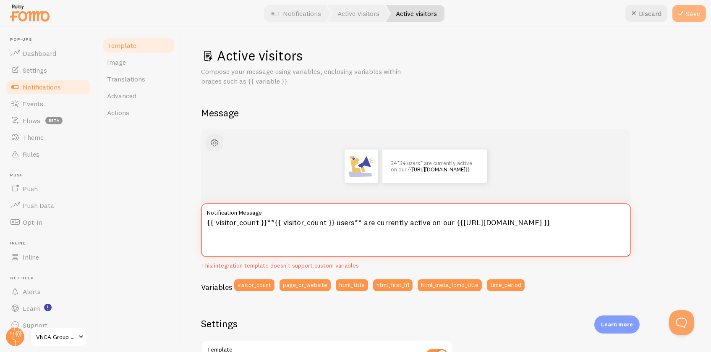
type textarea "{{ visitor_count }}**{{ visitor_count }} users** are currently active on our {{…"
click at [604, 13] on icon at bounding box center [681, 13] width 10 height 10
